Goal: Information Seeking & Learning: Learn about a topic

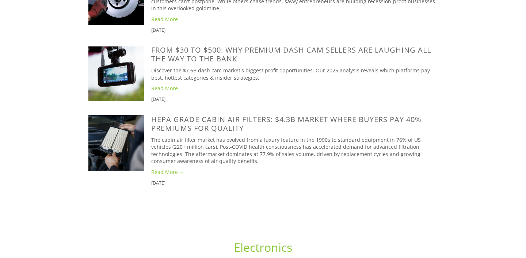
scroll to position [462, 0]
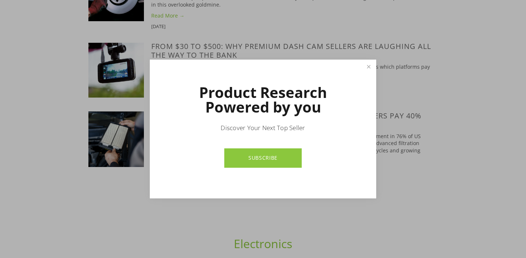
click at [193, 54] on div at bounding box center [263, 129] width 526 height 258
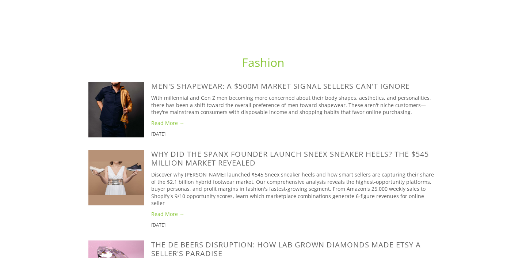
scroll to position [939, 0]
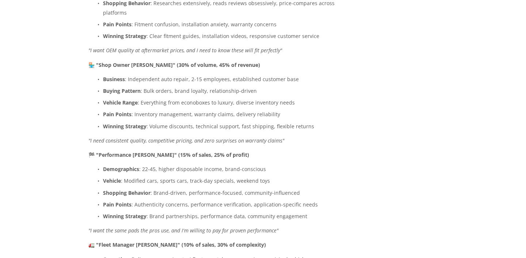
scroll to position [2709, 0]
